Goal: Check status: Check status

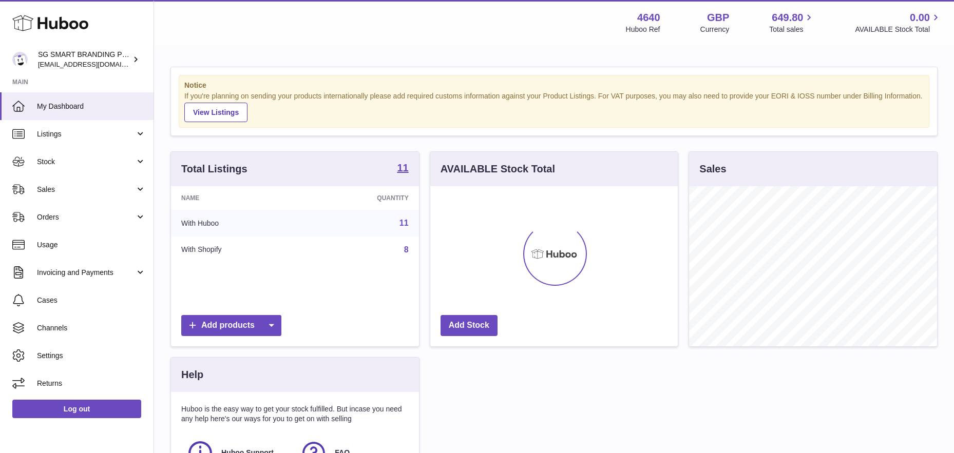
scroll to position [160, 247]
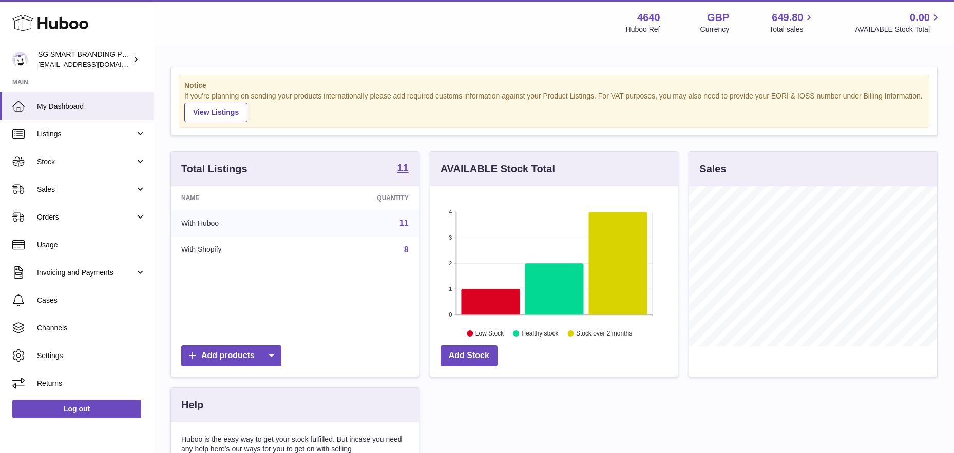
click at [155, 160] on div "Notice If you're planning on sending your products internationally please add r…" at bounding box center [554, 315] width 800 height 538
click at [141, 161] on link "Stock" at bounding box center [77, 162] width 154 height 28
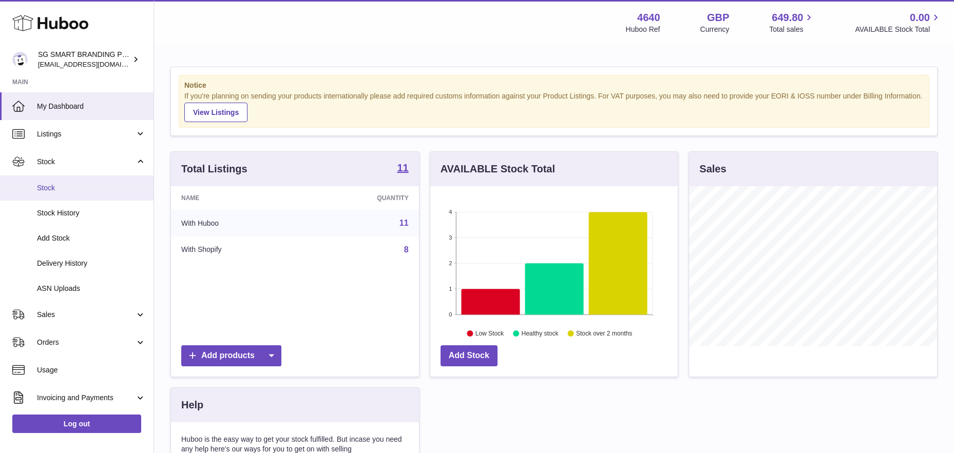
click at [86, 180] on link "Stock" at bounding box center [77, 188] width 154 height 25
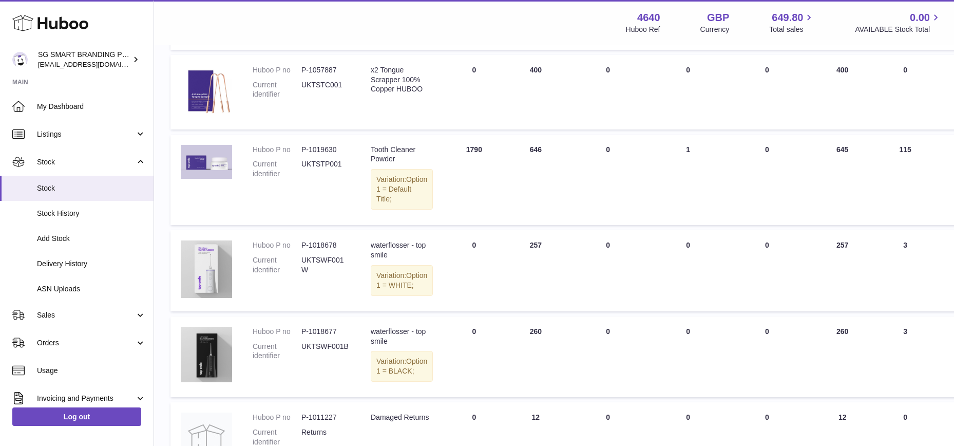
scroll to position [235, 0]
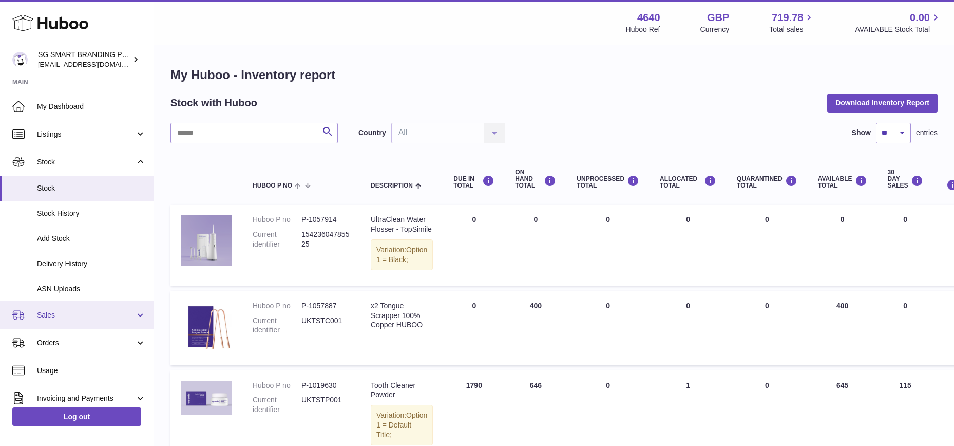
click at [66, 308] on link "Sales" at bounding box center [77, 315] width 154 height 28
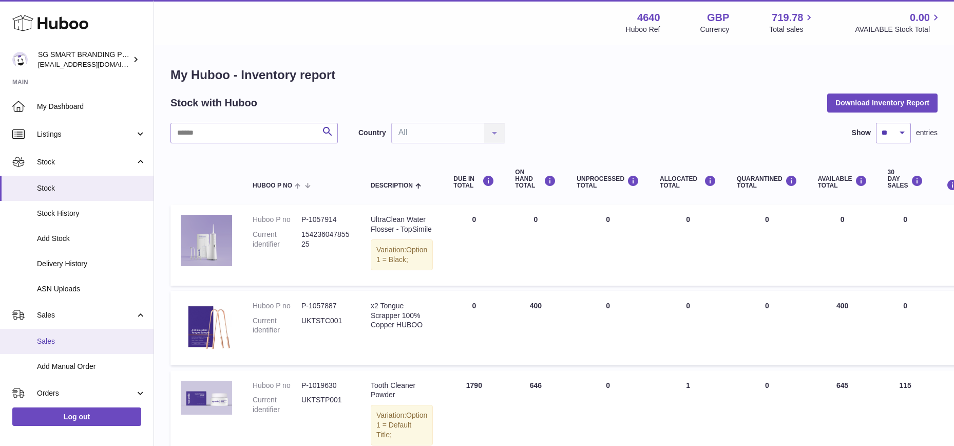
click at [76, 345] on span "Sales" at bounding box center [91, 341] width 109 height 10
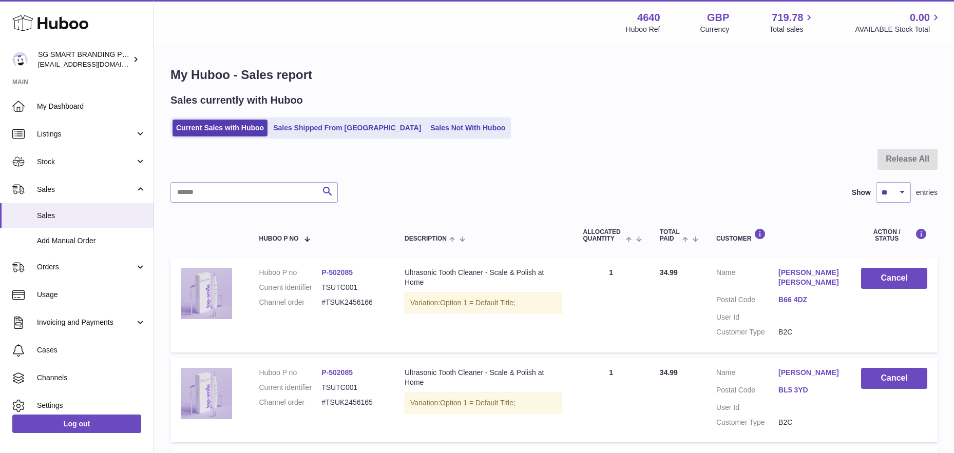
click at [427, 126] on link "Sales Not With Huboo" at bounding box center [468, 128] width 82 height 17
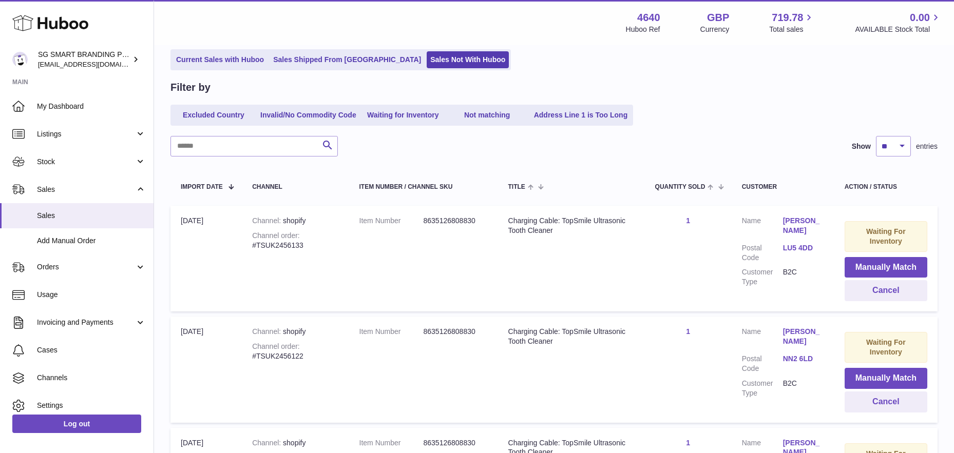
scroll to position [76, 0]
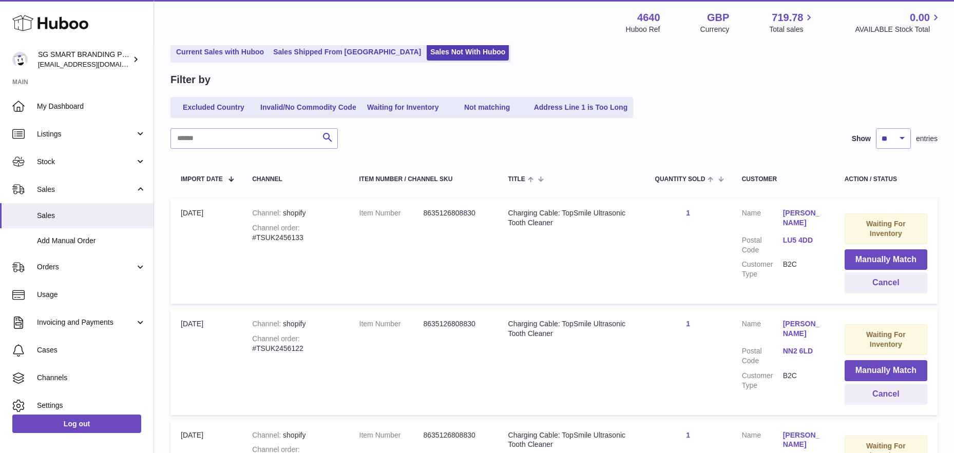
click at [287, 239] on div "Channel order #TSUK2456133" at bounding box center [295, 233] width 86 height 20
copy div "TSUK2456133"
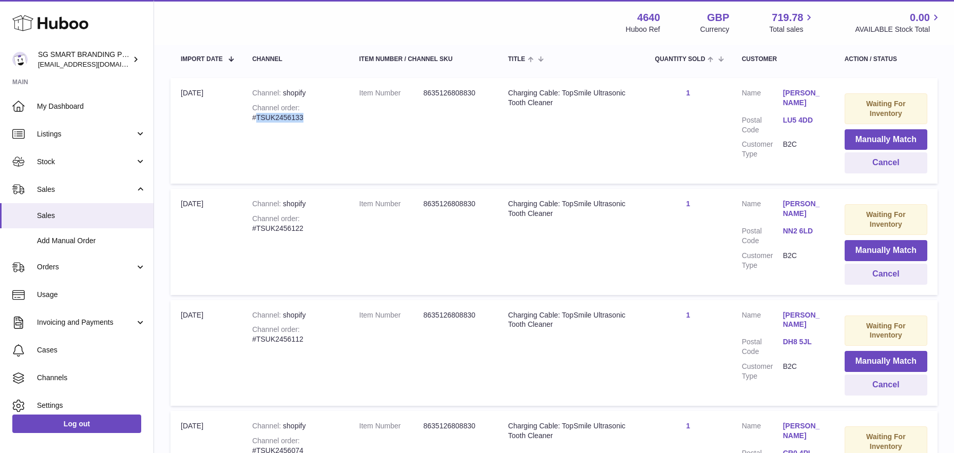
scroll to position [198, 0]
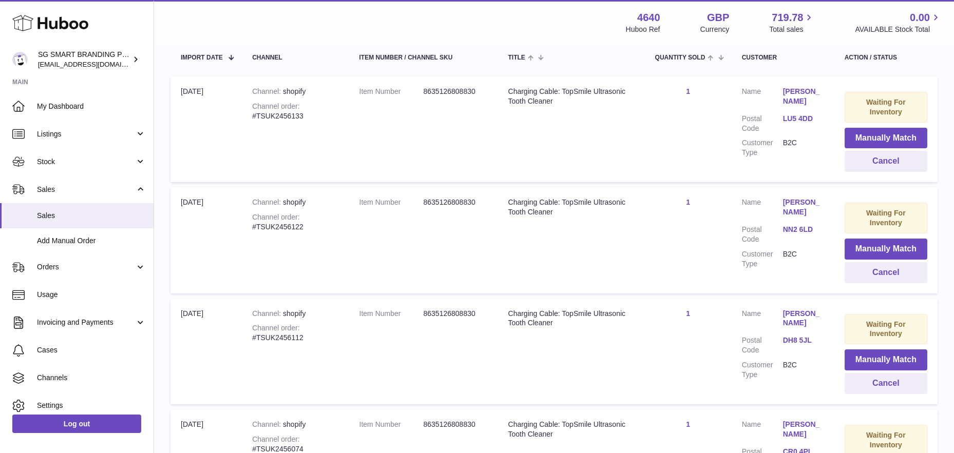
click at [290, 227] on div "Channel order #TSUK2456122" at bounding box center [295, 223] width 86 height 20
copy div "TSUK2456122"
click at [276, 341] on div "Channel order #TSUK2456112" at bounding box center [295, 333] width 86 height 20
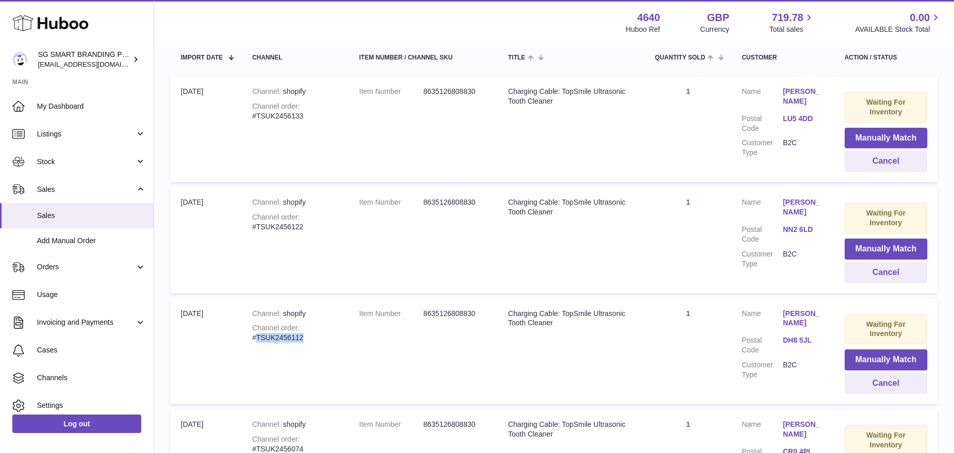
copy div "TSUK2456112"
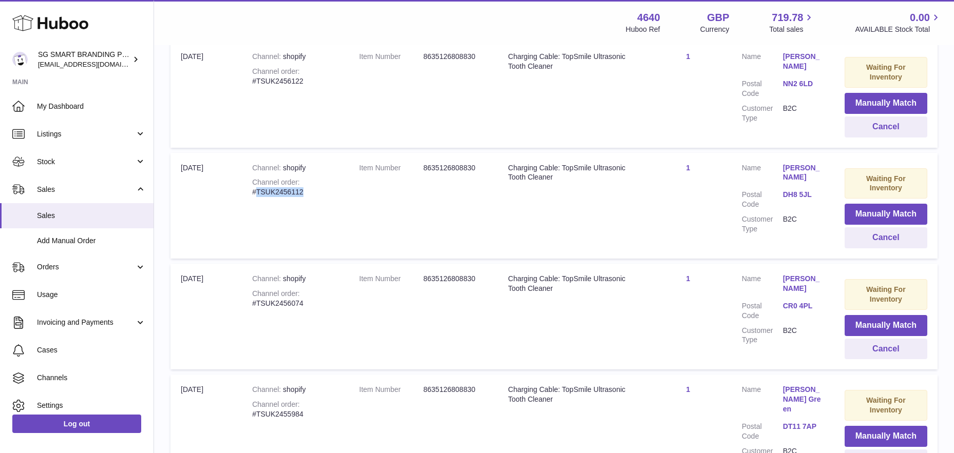
scroll to position [356, 0]
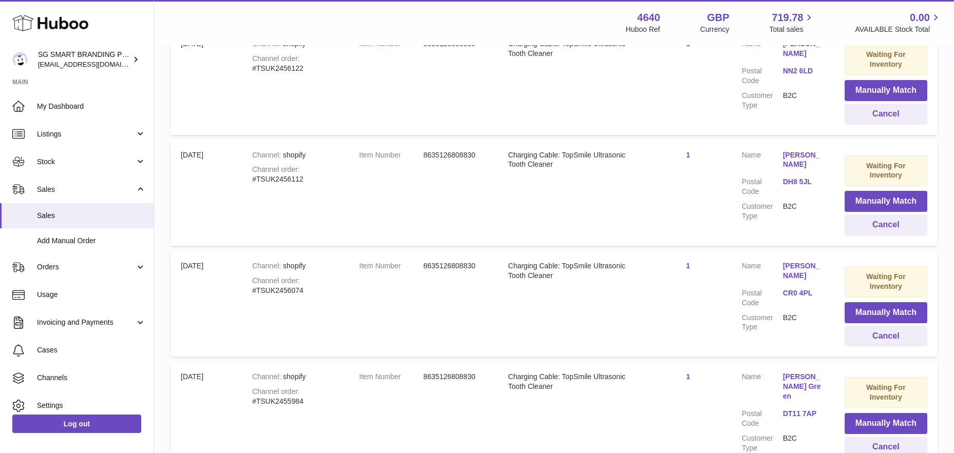
click at [275, 296] on td "Channel shopify Channel order #TSUK2456074" at bounding box center [295, 304] width 107 height 106
click at [274, 296] on td "Channel shopify Channel order #TSUK2456074" at bounding box center [295, 304] width 107 height 106
click at [275, 291] on div "Channel order #TSUK2456074" at bounding box center [295, 286] width 86 height 20
click at [276, 291] on div "Channel order #TSUK2456074" at bounding box center [295, 286] width 86 height 20
click at [276, 292] on div "Channel order #TSUK2456074" at bounding box center [295, 286] width 86 height 20
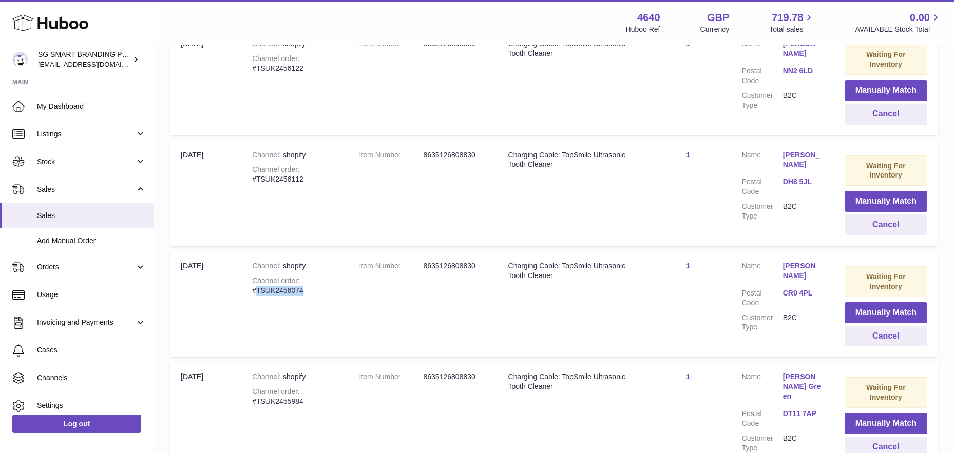
click at [276, 292] on div "Channel order #TSUK2456074" at bounding box center [295, 286] width 86 height 20
copy div "TSUK2456074"
